Goal: Task Accomplishment & Management: Use online tool/utility

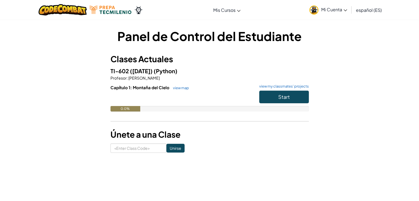
click at [338, 10] on span "Mi Cuenta" at bounding box center [334, 10] width 26 height 6
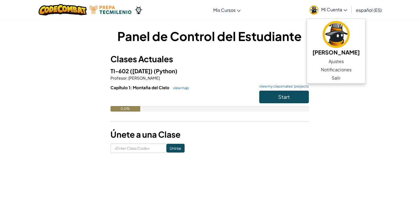
click at [287, 72] on h5 "TI-602 ([DATE]) (Python)" at bounding box center [210, 71] width 198 height 9
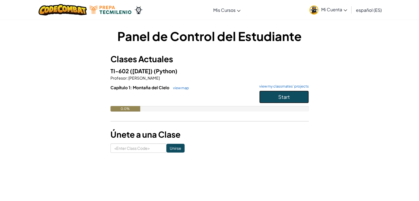
click at [277, 97] on button "Start" at bounding box center [284, 97] width 50 height 13
click at [294, 97] on button "Start" at bounding box center [284, 97] width 50 height 13
click at [274, 100] on button "Start" at bounding box center [284, 97] width 50 height 13
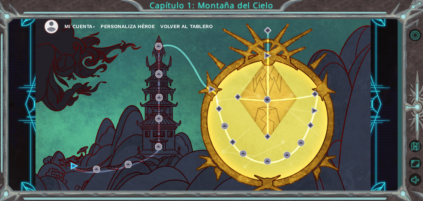
click at [173, 23] on span "Volver al Tablero" at bounding box center [186, 26] width 52 height 6
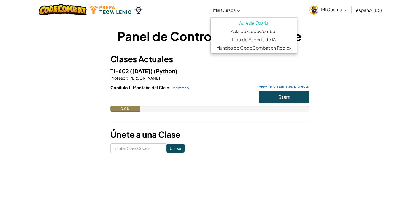
click at [232, 3] on link "Mis Cursos" at bounding box center [227, 9] width 33 height 15
click at [247, 26] on link "Aula de Ozaria" at bounding box center [254, 23] width 86 height 8
click at [257, 23] on link "Aula de Ozaria" at bounding box center [254, 23] width 86 height 8
click at [262, 25] on link "Aula de Ozaria" at bounding box center [254, 23] width 86 height 8
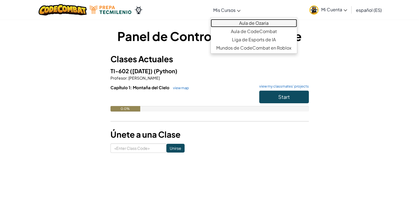
click at [262, 25] on link "Aula de Ozaria" at bounding box center [254, 23] width 86 height 8
click at [250, 23] on link "Aula de Ozaria" at bounding box center [254, 23] width 86 height 8
